Goal: Information Seeking & Learning: Check status

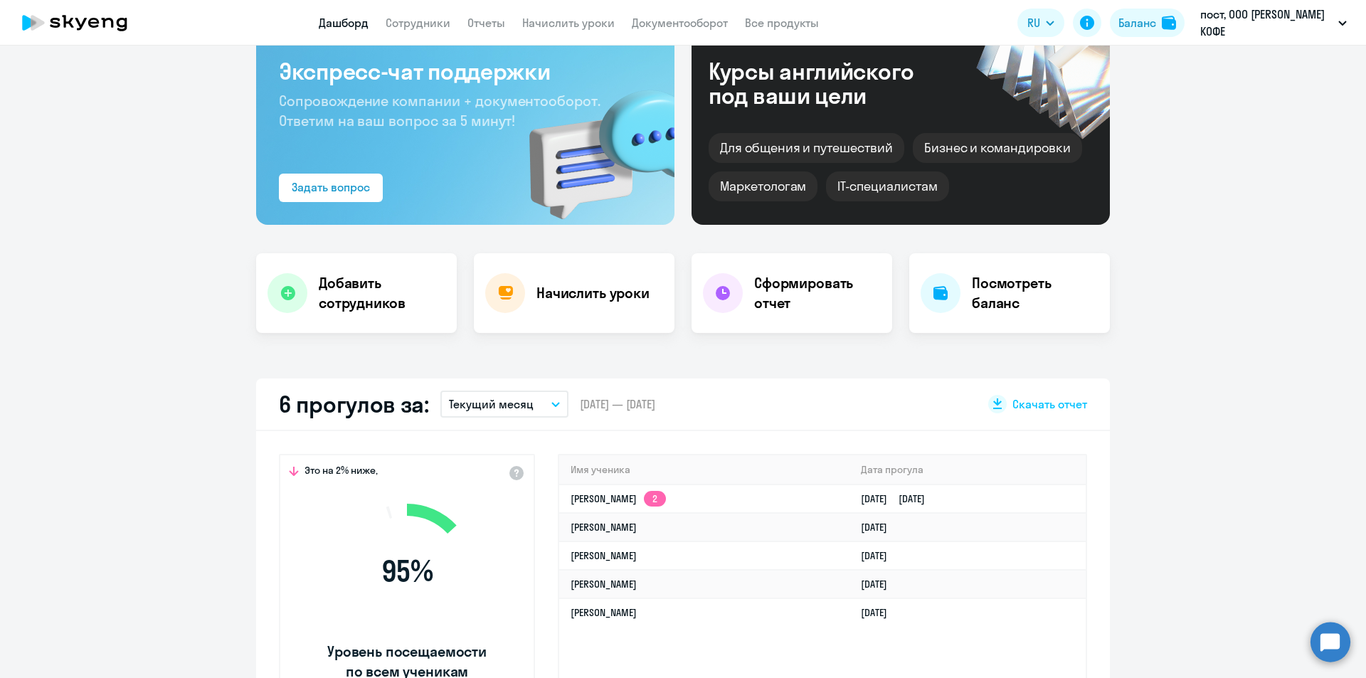
scroll to position [142, 0]
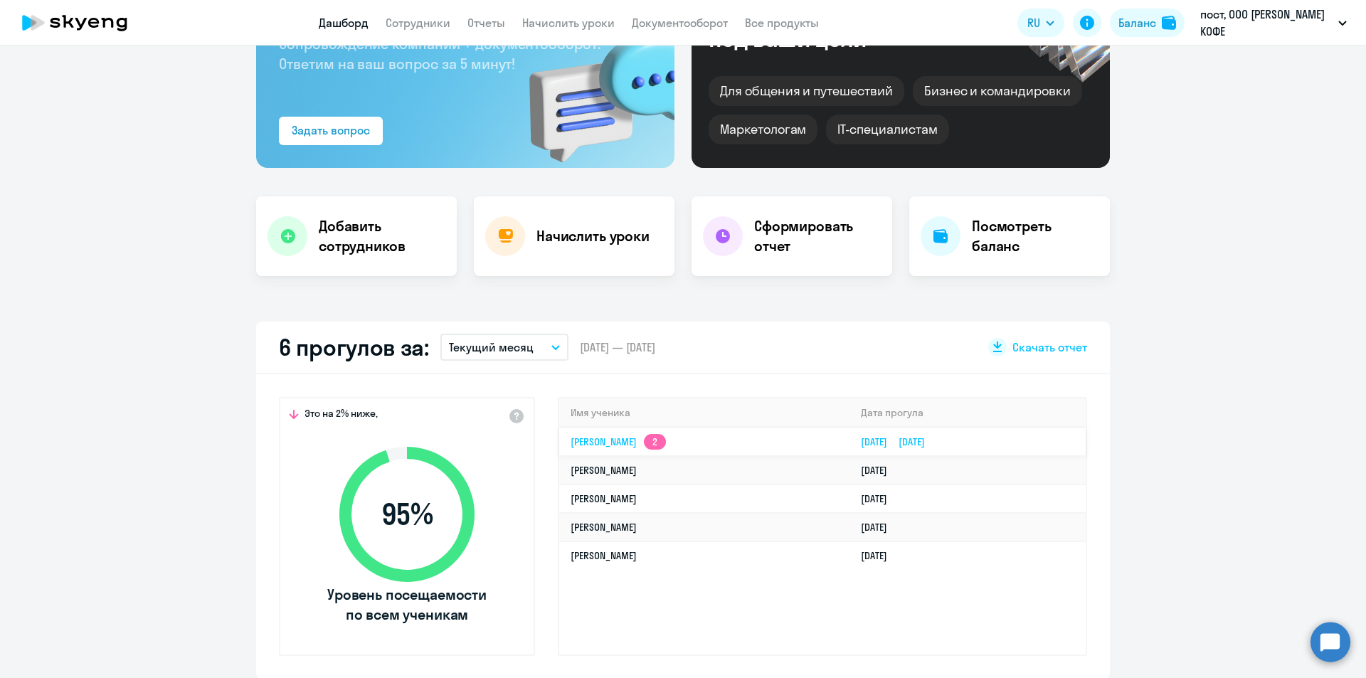
click at [634, 436] on link "[PERSON_NAME] 2" at bounding box center [617, 441] width 95 height 13
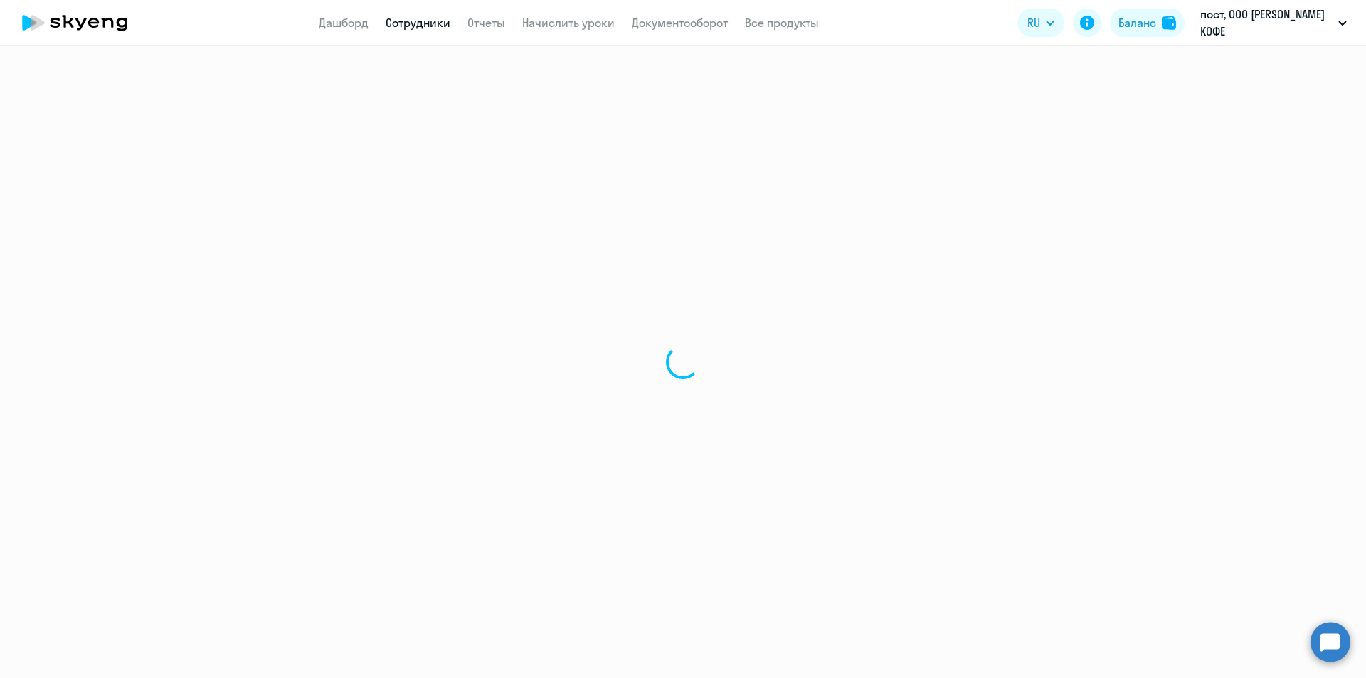
select select "english"
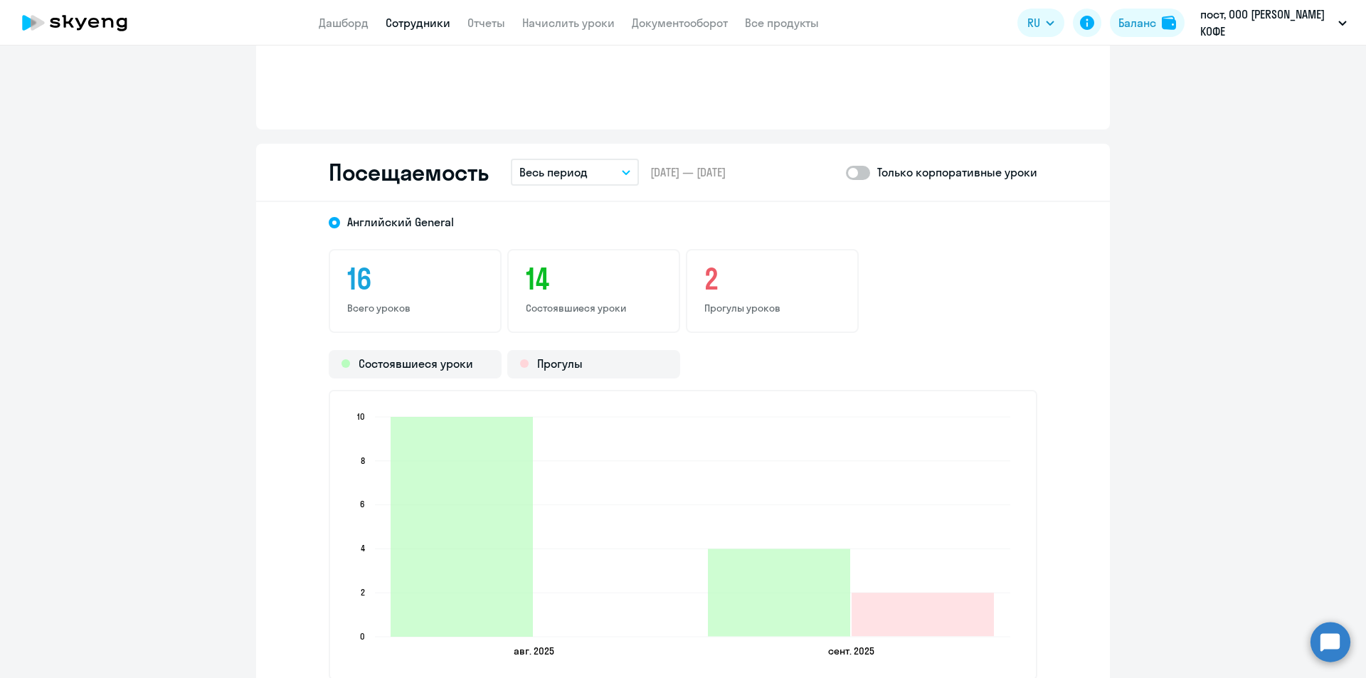
scroll to position [1707, 0]
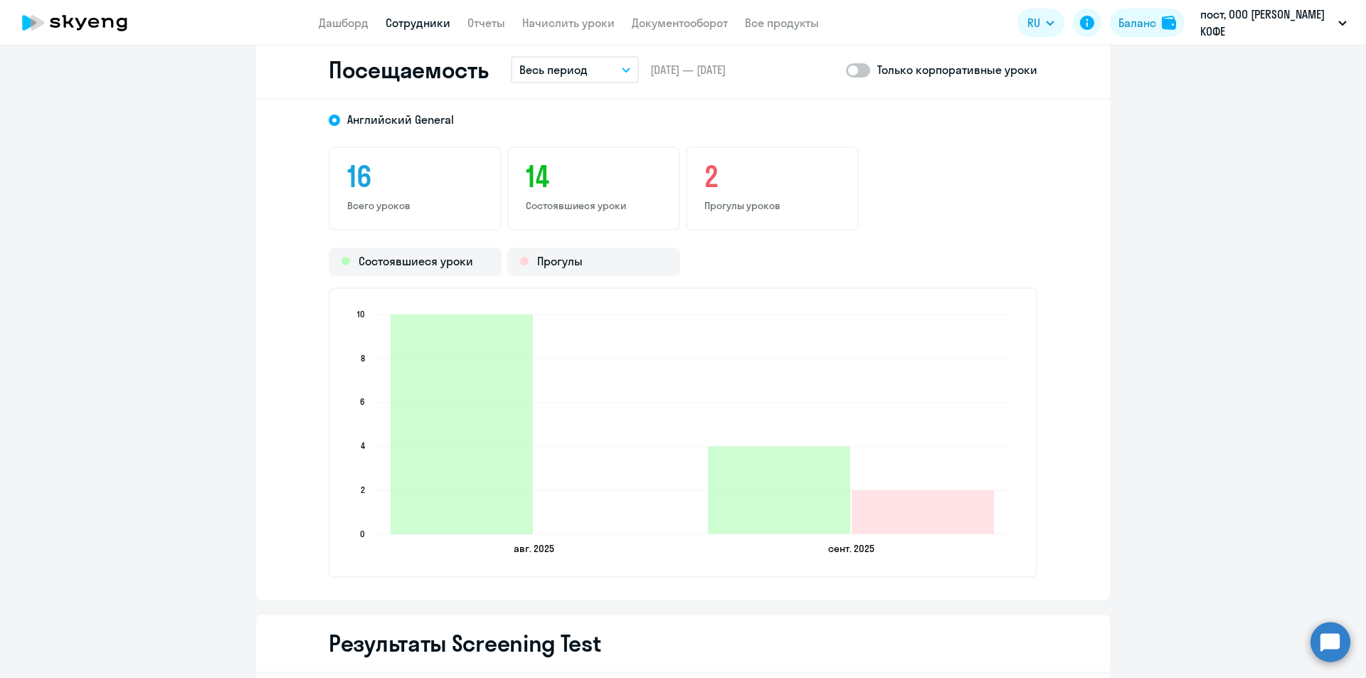
click at [337, 12] on app-header "Дашборд Сотрудники Отчеты Начислить уроки Документооборот Все продукты Дашборд …" at bounding box center [683, 23] width 1366 height 46
click at [341, 26] on link "Дашборд" at bounding box center [344, 23] width 50 height 14
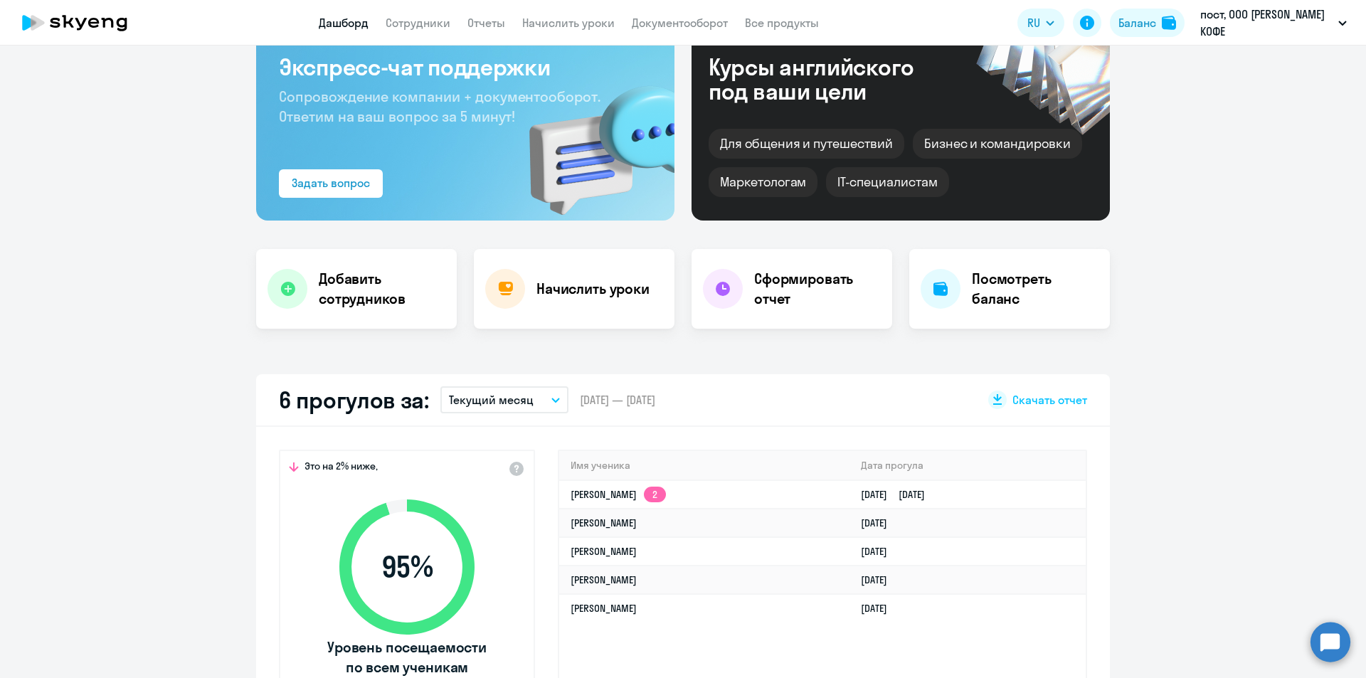
scroll to position [142, 0]
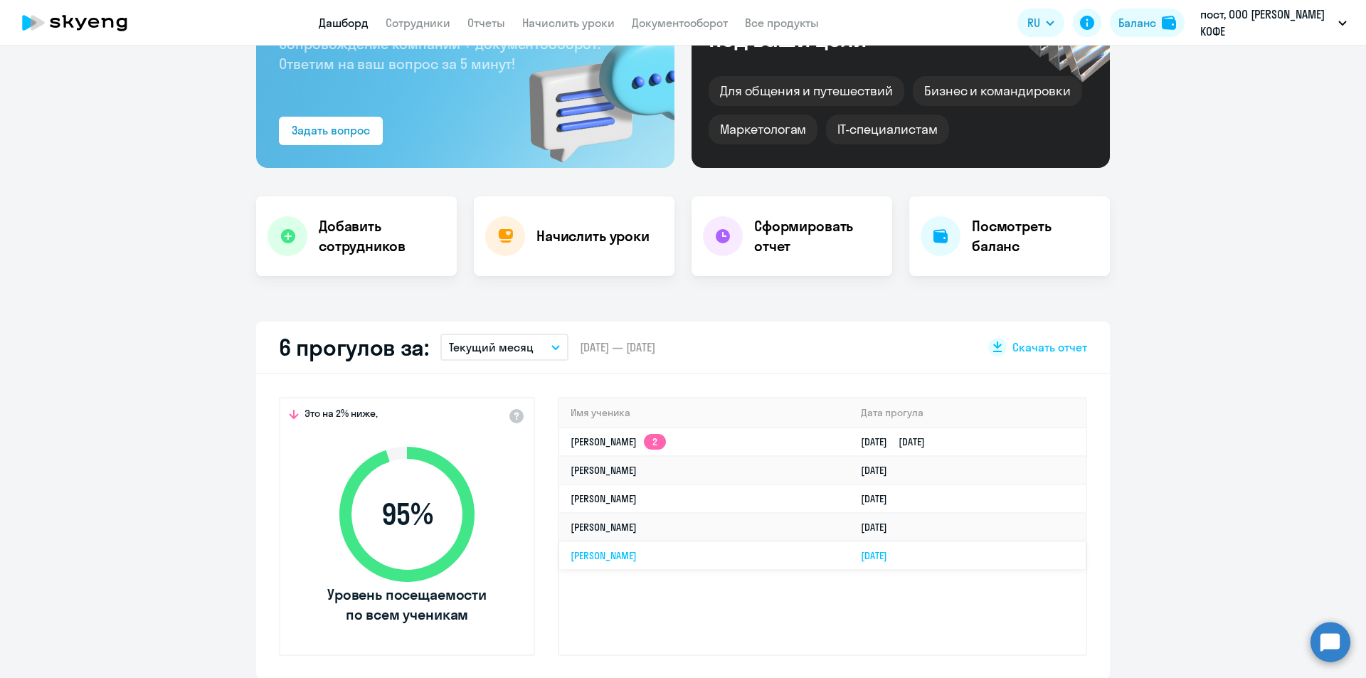
select select "30"
